Goal: Information Seeking & Learning: Learn about a topic

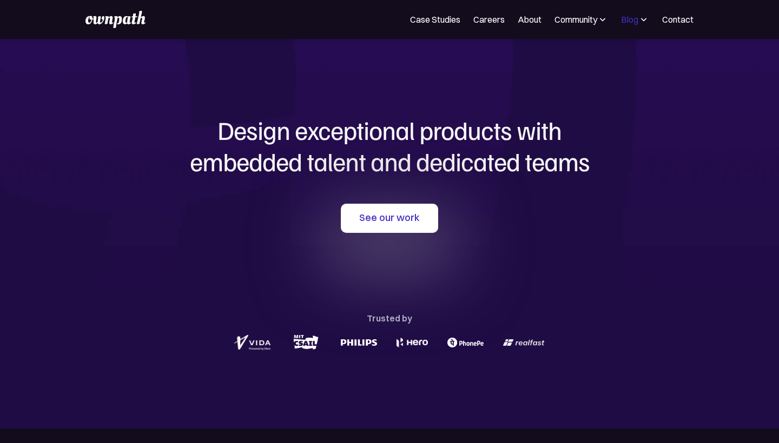
click at [627, 23] on div "Blog" at bounding box center [629, 19] width 17 height 13
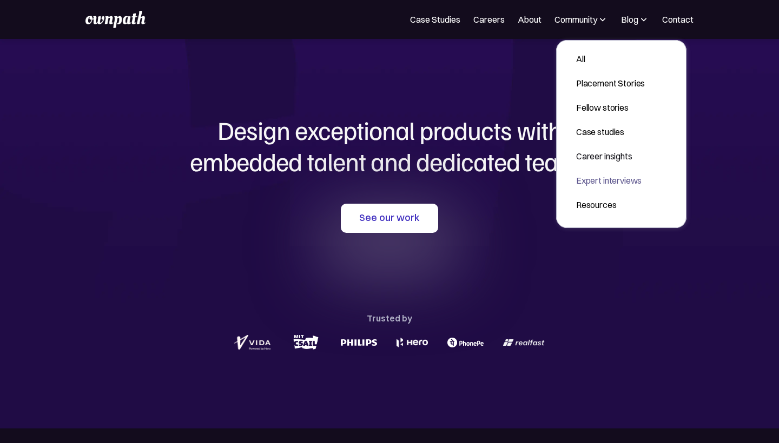
click at [583, 186] on div "Expert interviews" at bounding box center [610, 180] width 69 height 13
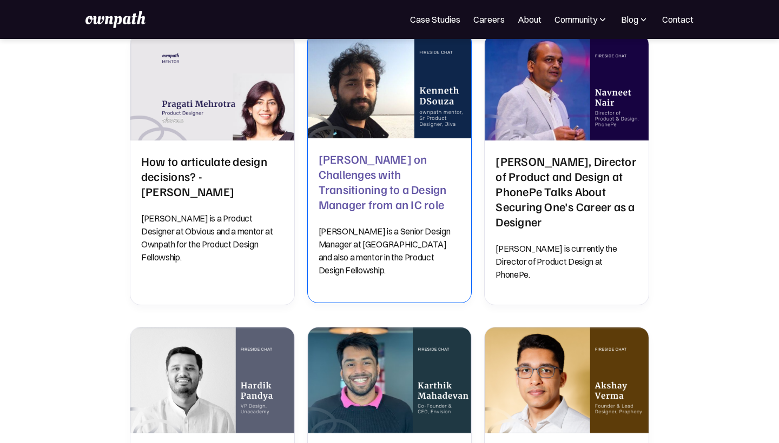
scroll to position [740, 0]
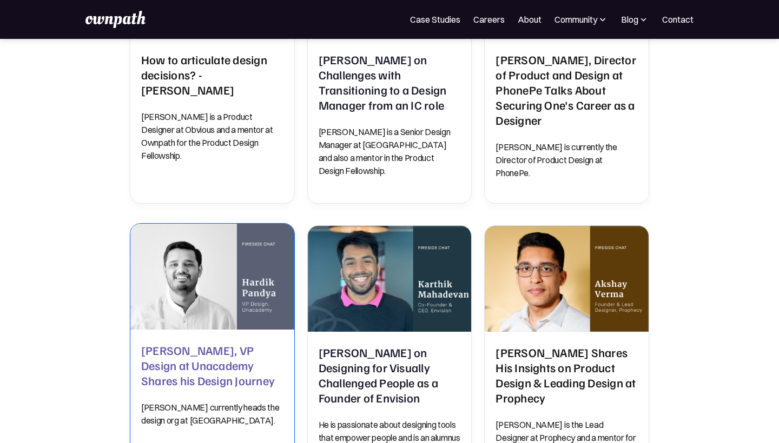
click at [238, 248] on img at bounding box center [212, 277] width 172 height 112
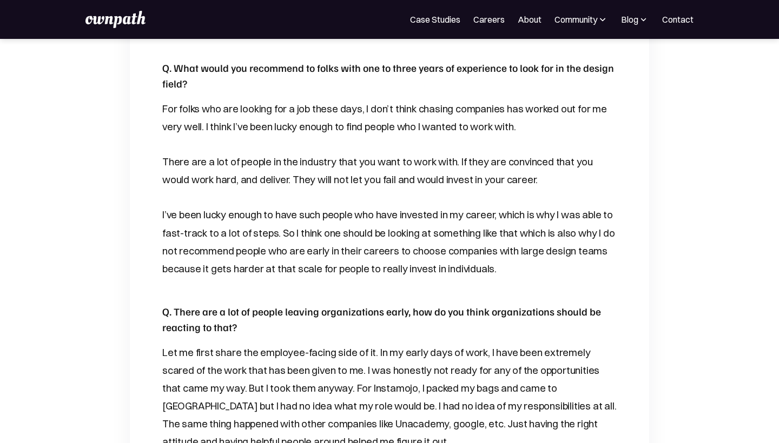
scroll to position [1243, 0]
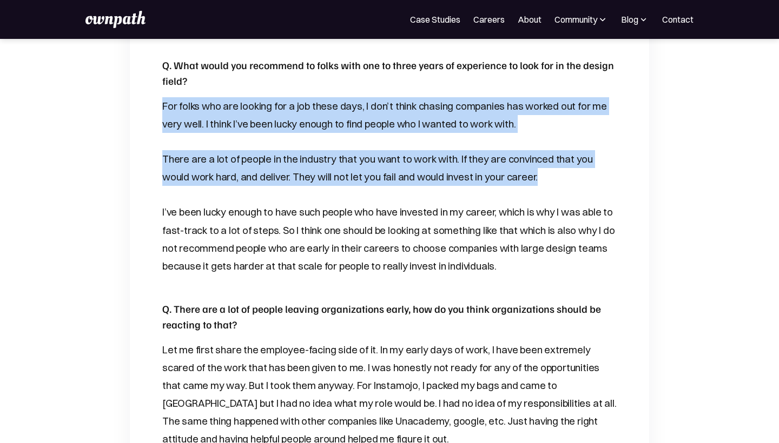
drag, startPoint x: 160, startPoint y: 102, endPoint x: 156, endPoint y: 179, distance: 77.4
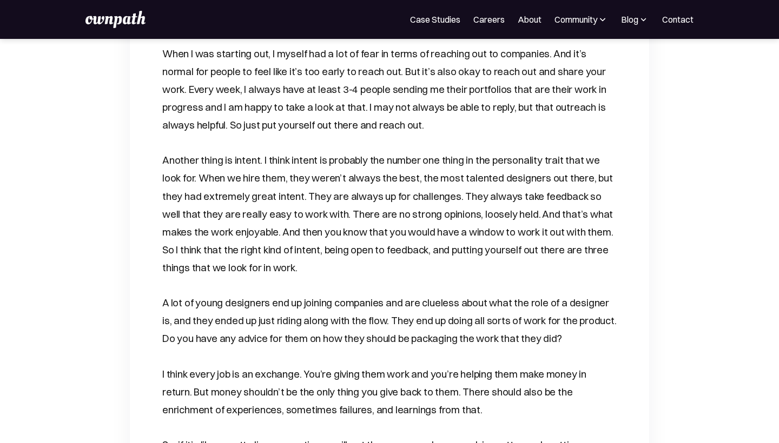
scroll to position [1825, 0]
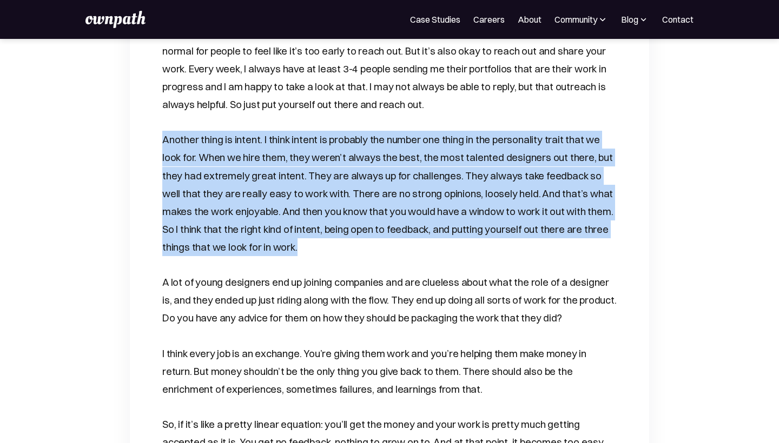
drag, startPoint x: 154, startPoint y: 110, endPoint x: 210, endPoint y: 216, distance: 119.5
click at [210, 216] on div "Last Edited : December 19, 2022 Expert Interviews Hardik Pandya, VP Design at U…" at bounding box center [389, 150] width 519 height 3837
click at [210, 216] on p "Another thing is intent. I think intent is probably the number one thing in the…" at bounding box center [389, 193] width 454 height 125
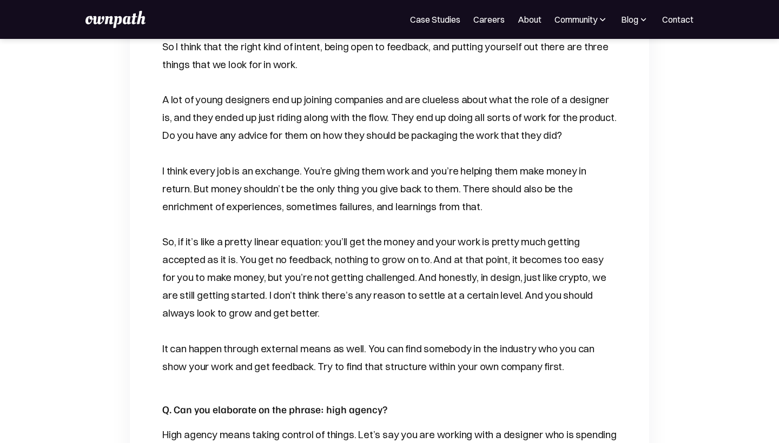
scroll to position [2011, 0]
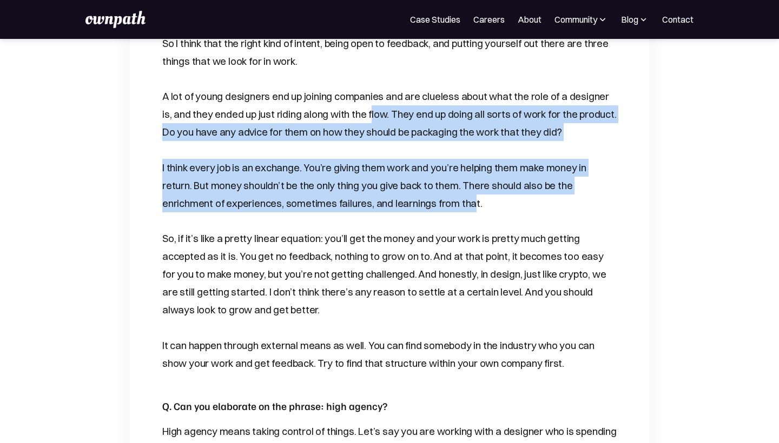
drag, startPoint x: 355, startPoint y: 88, endPoint x: 413, endPoint y: 178, distance: 107.3
click at [411, 178] on div "Hardik Pandya currently heads the design org at Unacademy. Previously, he worke…" at bounding box center [389, 128] width 454 height 3382
click at [413, 178] on p "I think every job is an exchange. You’re giving them work and you’re helping th…" at bounding box center [389, 186] width 454 height 54
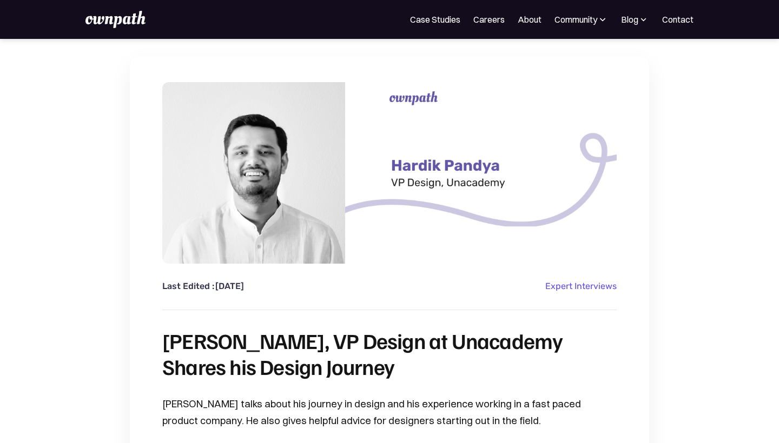
scroll to position [0, 0]
